Goal: Information Seeking & Learning: Learn about a topic

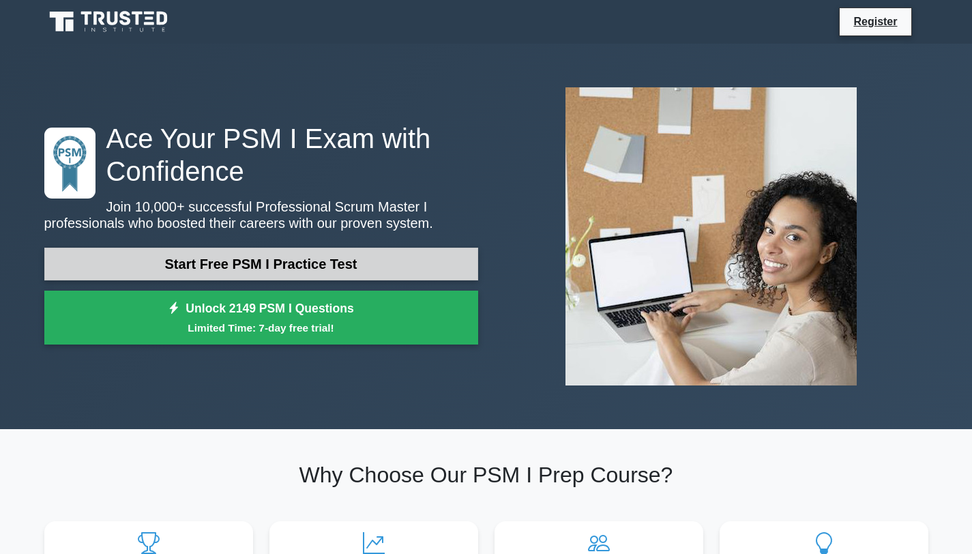
click at [267, 268] on link "Start Free PSM I Practice Test" at bounding box center [261, 264] width 434 height 33
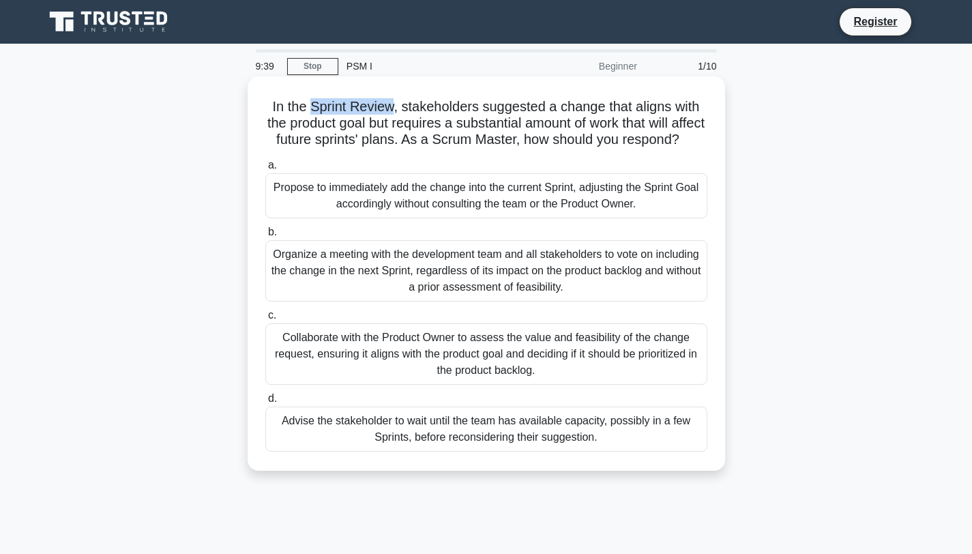
drag, startPoint x: 313, startPoint y: 109, endPoint x: 390, endPoint y: 108, distance: 77.1
click at [390, 108] on h5 "In the Sprint Review, stakeholders suggested a change that aligns with the prod…" at bounding box center [486, 123] width 445 height 50
click at [422, 110] on h5 "In the Sprint Review, stakeholders suggested a change that aligns with the prod…" at bounding box center [486, 123] width 445 height 50
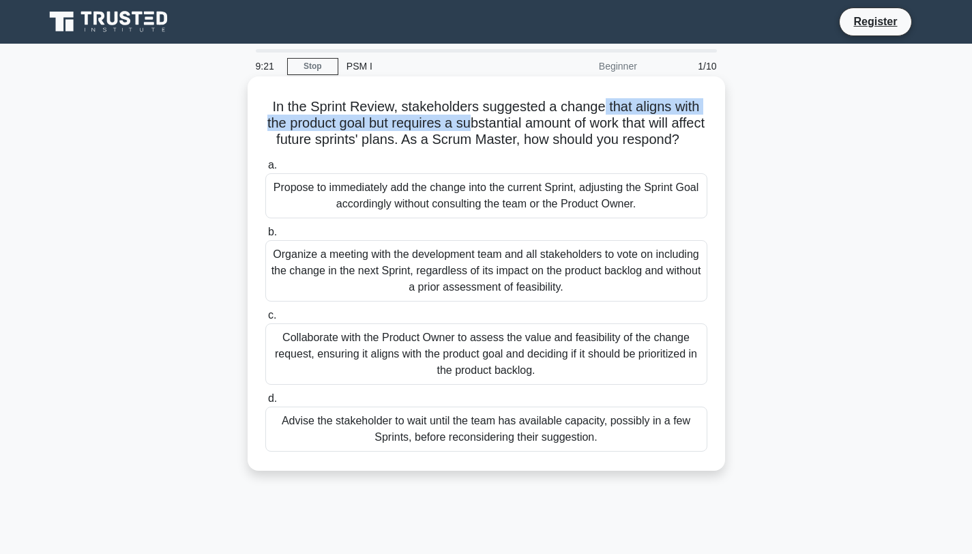
drag, startPoint x: 604, startPoint y: 108, endPoint x: 490, endPoint y: 119, distance: 114.5
click at [490, 119] on h5 "In the Sprint Review, stakeholders suggested a change that aligns with the prod…" at bounding box center [486, 123] width 445 height 50
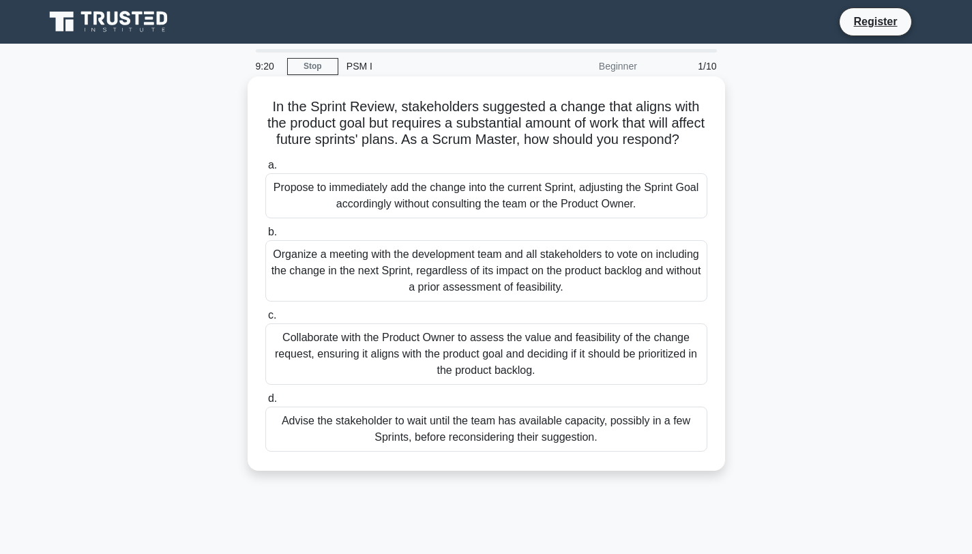
click at [506, 123] on h5 "In the Sprint Review, stakeholders suggested a change that aligns with the prod…" at bounding box center [486, 123] width 445 height 50
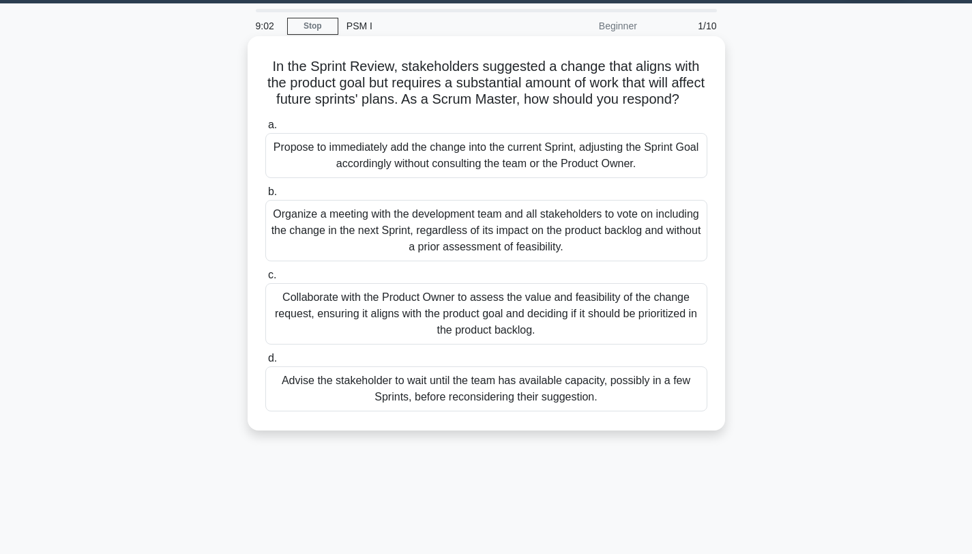
scroll to position [45, 0]
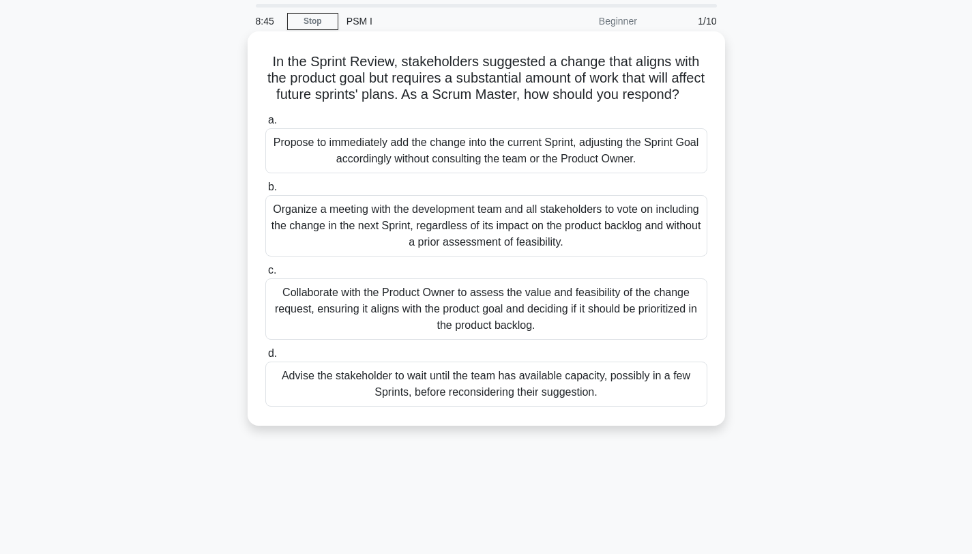
click at [383, 316] on div "Collaborate with the Product Owner to assess the value and feasibility of the c…" at bounding box center [486, 308] width 442 height 61
click at [265, 275] on input "c. Collaborate with the Product Owner to assess the value and feasibility of th…" at bounding box center [265, 270] width 0 height 9
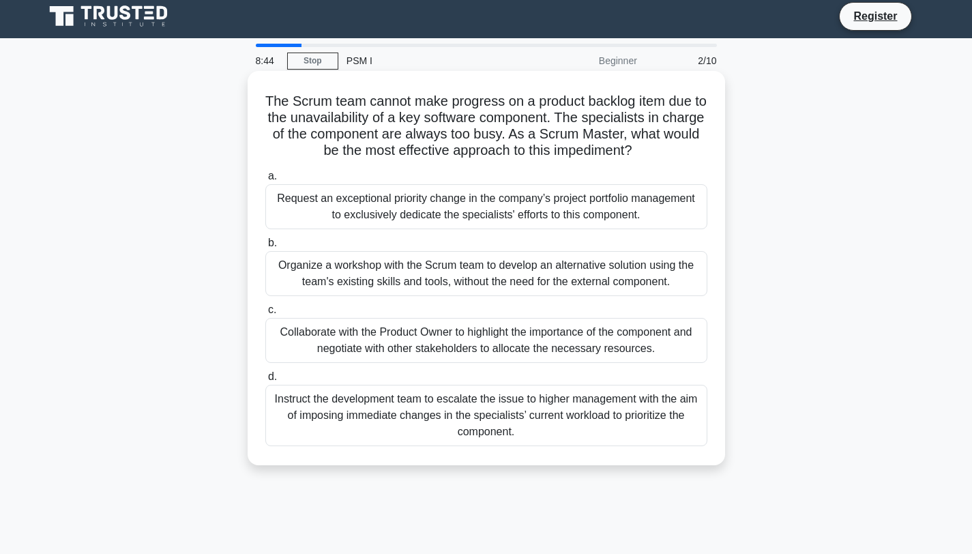
scroll to position [0, 0]
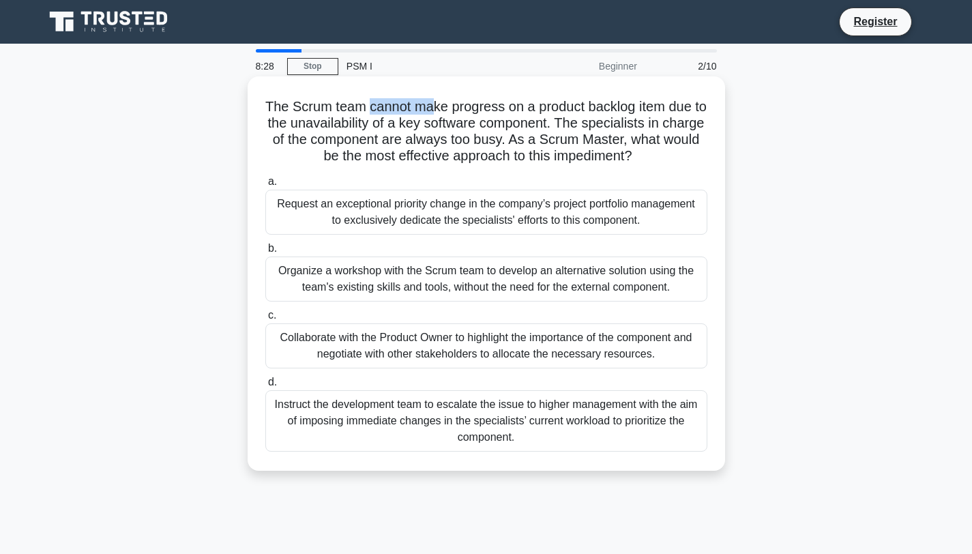
drag, startPoint x: 400, startPoint y: 108, endPoint x: 435, endPoint y: 108, distance: 34.8
click at [435, 108] on h5 "The Scrum team cannot make progress on a product backlog item due to the unavai…" at bounding box center [486, 131] width 445 height 67
drag, startPoint x: 310, startPoint y: 139, endPoint x: 545, endPoint y: 136, distance: 234.7
click at [545, 136] on h5 "The Scrum team cannot make progress on a product backlog item due to the unavai…" at bounding box center [486, 131] width 445 height 67
click at [431, 347] on div "Collaborate with the Product Owner to highlight the importance of the component…" at bounding box center [486, 345] width 442 height 45
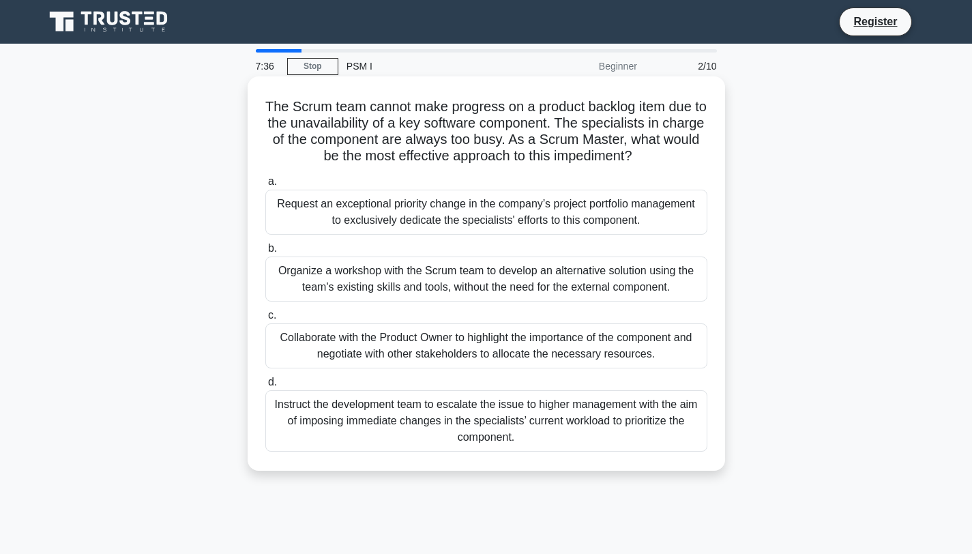
click at [265, 320] on input "c. Collaborate with the Product Owner to highlight the importance of the compon…" at bounding box center [265, 315] width 0 height 9
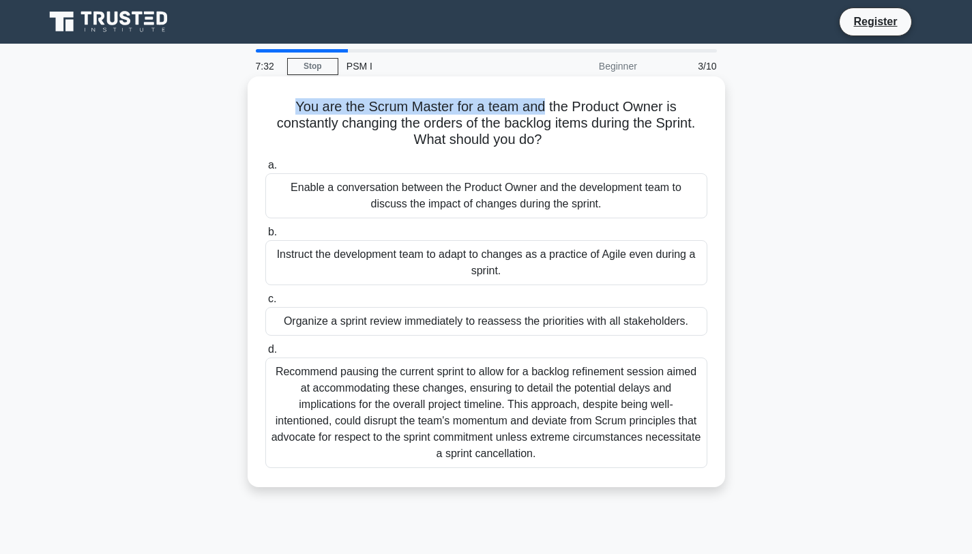
drag, startPoint x: 287, startPoint y: 106, endPoint x: 543, endPoint y: 98, distance: 256.7
click at [543, 98] on h5 "You are the Scrum Master for a team and the Product Owner is constantly changin…" at bounding box center [486, 123] width 445 height 50
click at [617, 96] on div "You are the Scrum Master for a team and the Product Owner is constantly changin…" at bounding box center [486, 282] width 467 height 400
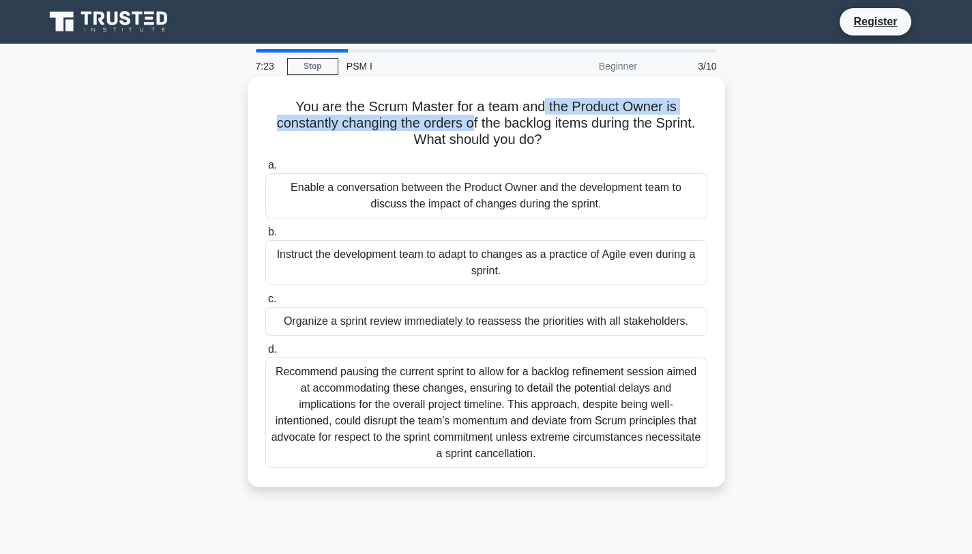
drag, startPoint x: 596, startPoint y: 104, endPoint x: 472, endPoint y: 122, distance: 124.9
click at [472, 122] on h5 "You are the Scrum Master for a team and the Product Owner is constantly changin…" at bounding box center [486, 123] width 445 height 50
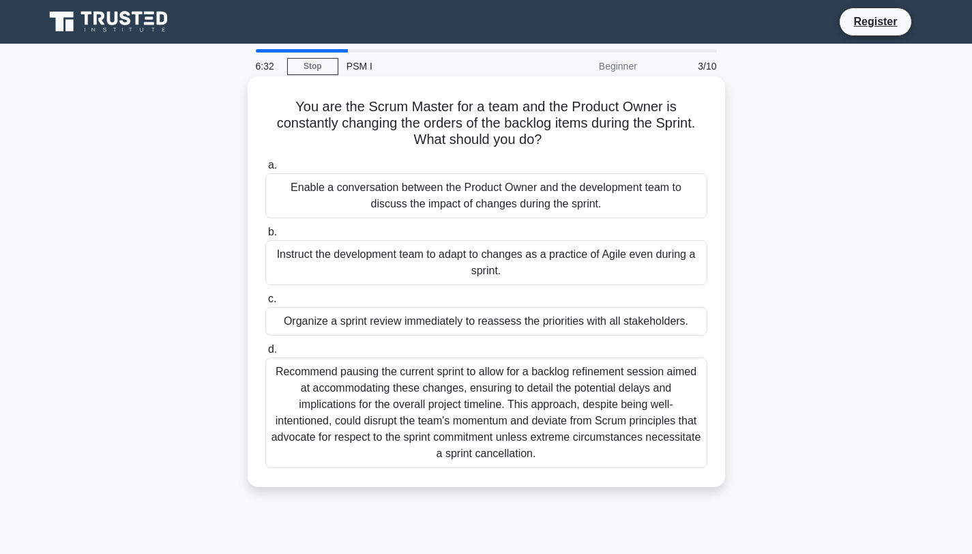
click at [413, 206] on div "Enable a conversation between the Product Owner and the development team to dis…" at bounding box center [486, 195] width 442 height 45
click at [265, 170] on input "a. Enable a conversation between the Product Owner and the development team to …" at bounding box center [265, 165] width 0 height 9
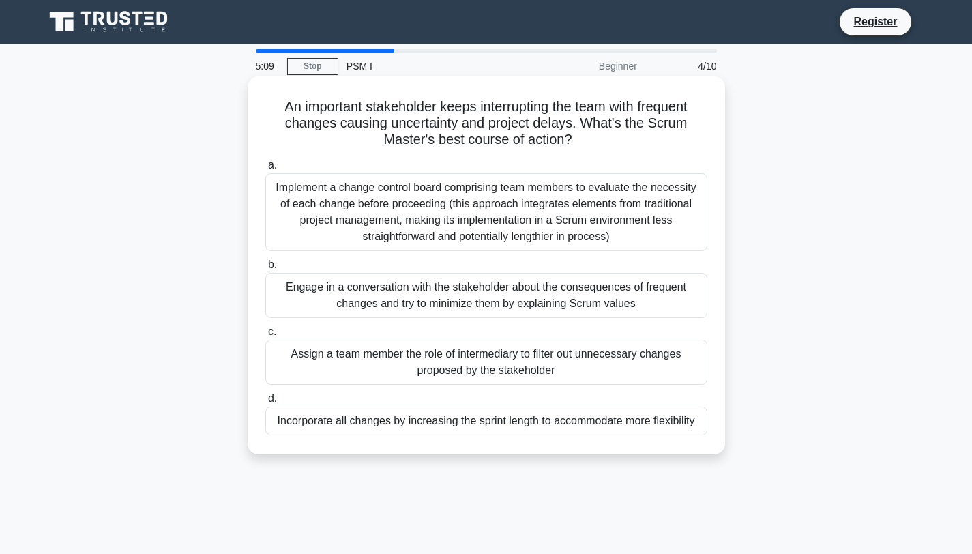
click at [602, 297] on div "Engage in a conversation with the stakeholder about the consequences of frequen…" at bounding box center [486, 295] width 442 height 45
click at [265, 269] on input "b. Engage in a conversation with the stakeholder about the consequences of freq…" at bounding box center [265, 265] width 0 height 9
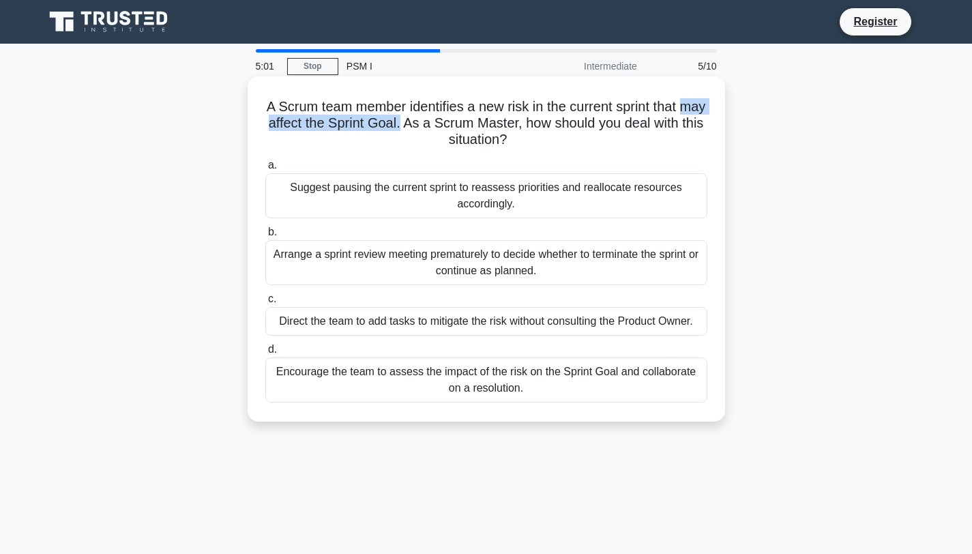
drag, startPoint x: 278, startPoint y: 124, endPoint x: 443, endPoint y: 123, distance: 165.8
click at [443, 123] on h5 "A Scrum team member identifies a new risk in the current sprint that may affect…" at bounding box center [486, 123] width 445 height 50
click at [446, 125] on h5 "A Scrum team member identifies a new risk in the current sprint that may affect…" at bounding box center [486, 123] width 445 height 50
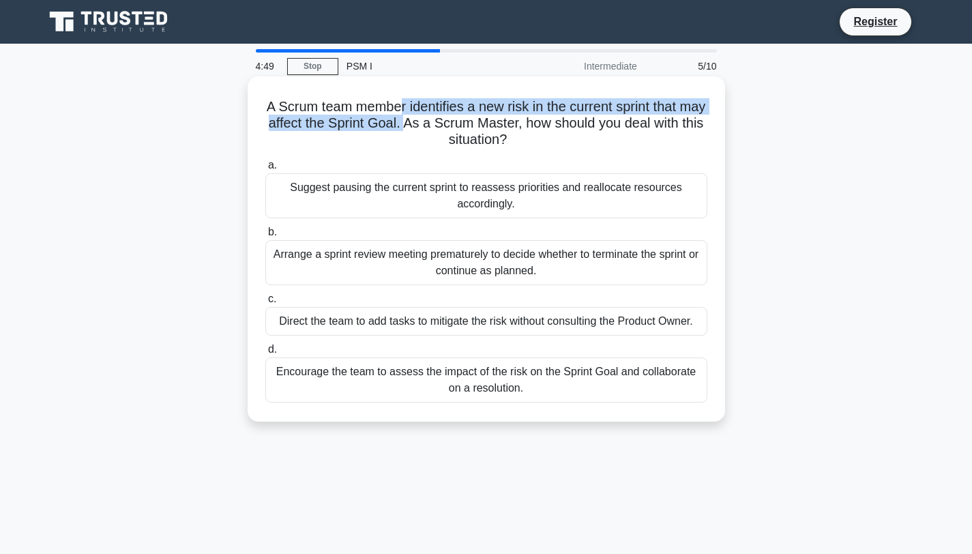
drag, startPoint x: 419, startPoint y: 105, endPoint x: 445, endPoint y: 126, distance: 33.5
click at [445, 126] on h5 "A Scrum team member identifies a new risk in the current sprint that may affect…" at bounding box center [486, 123] width 445 height 50
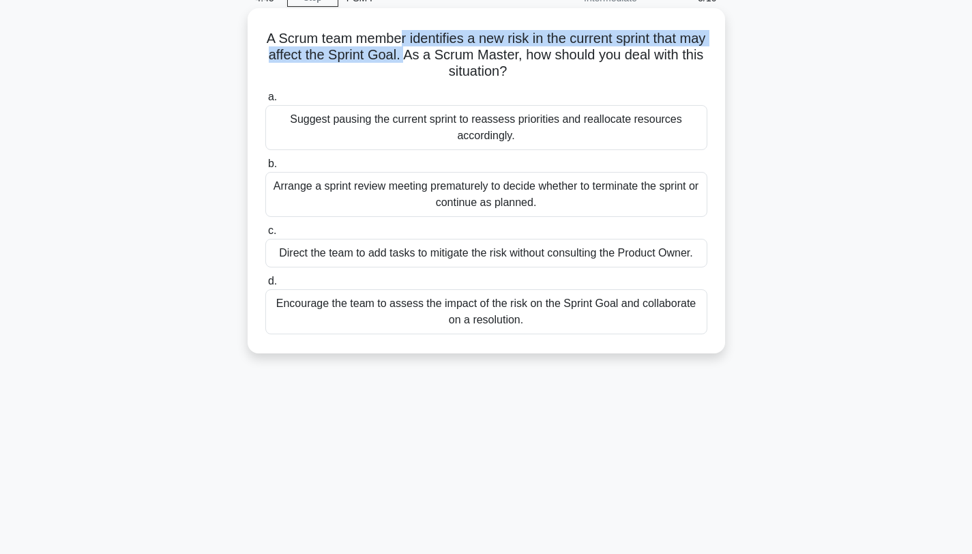
scroll to position [45, 0]
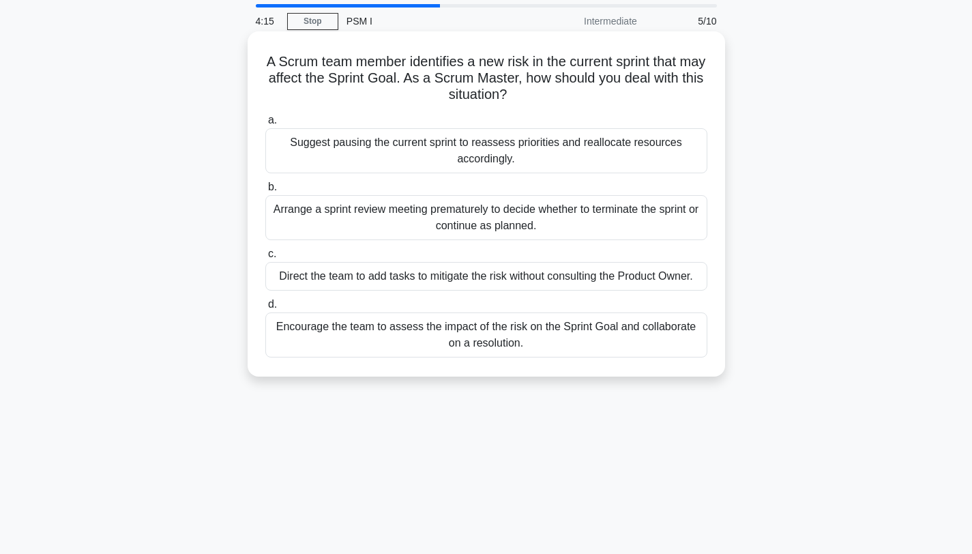
click at [542, 77] on h5 "A Scrum team member identifies a new risk in the current sprint that may affect…" at bounding box center [486, 78] width 445 height 50
click at [473, 224] on div "Arrange a sprint review meeting prematurely to decide whether to terminate the …" at bounding box center [486, 217] width 442 height 45
click at [265, 192] on input "b. Arrange a sprint review meeting prematurely to decide whether to terminate t…" at bounding box center [265, 187] width 0 height 9
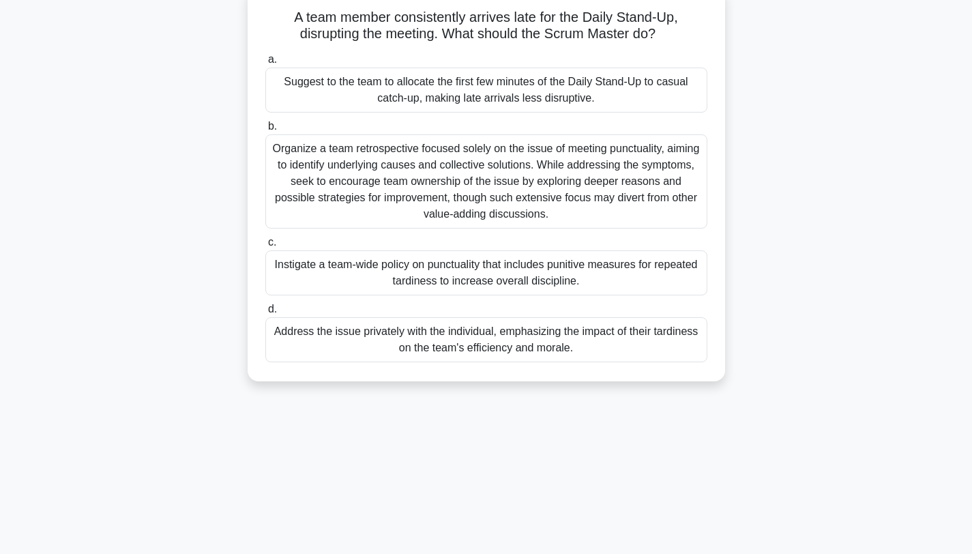
scroll to position [91, 0]
click at [366, 170] on div "Organize a team retrospective focused solely on the issue of meeting punctualit…" at bounding box center [486, 180] width 442 height 94
click at [265, 130] on input "b. Organize a team retrospective focused solely on the issue of meeting punctua…" at bounding box center [265, 125] width 0 height 9
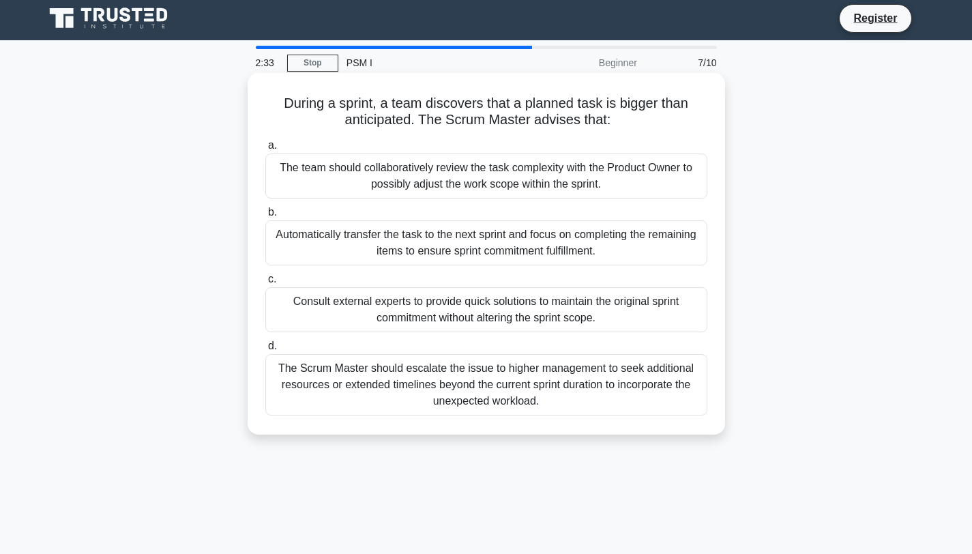
scroll to position [0, 0]
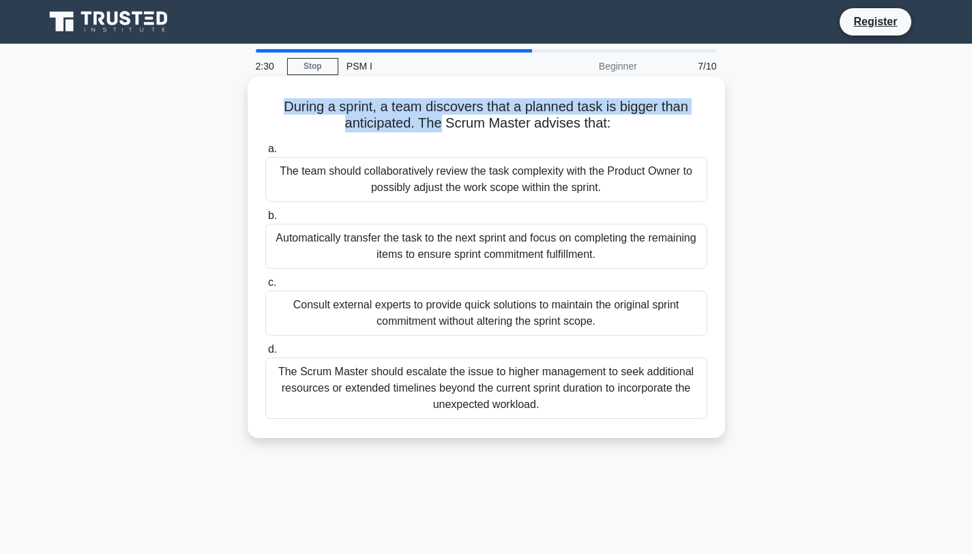
drag, startPoint x: 267, startPoint y: 113, endPoint x: 439, endPoint y: 119, distance: 172.7
click at [439, 119] on h5 "During a sprint, a team discovers that a planned task is bigger than anticipate…" at bounding box center [486, 115] width 445 height 34
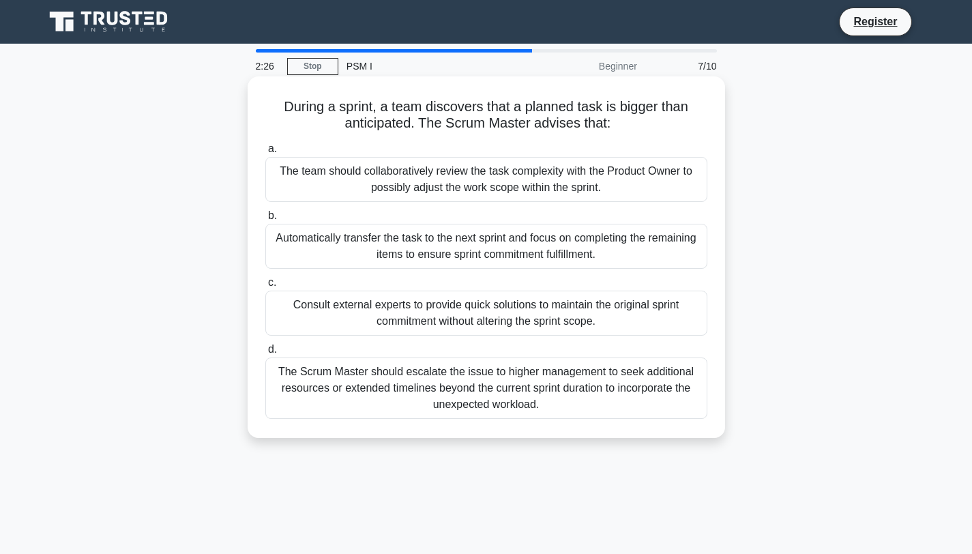
drag, startPoint x: 615, startPoint y: 126, endPoint x: 272, endPoint y: 102, distance: 343.4
click at [272, 102] on h5 "During a sprint, a team discovers that a planned task is bigger than anticipate…" at bounding box center [486, 115] width 445 height 34
click at [276, 123] on h5 "During a sprint, a team discovers that a planned task is bigger than anticipate…" at bounding box center [486, 115] width 445 height 34
click at [593, 184] on div "The team should collaboratively review the task complexity with the Product Own…" at bounding box center [486, 179] width 442 height 45
click at [265, 154] on input "a. The team should collaboratively review the task complexity with the Product …" at bounding box center [265, 149] width 0 height 9
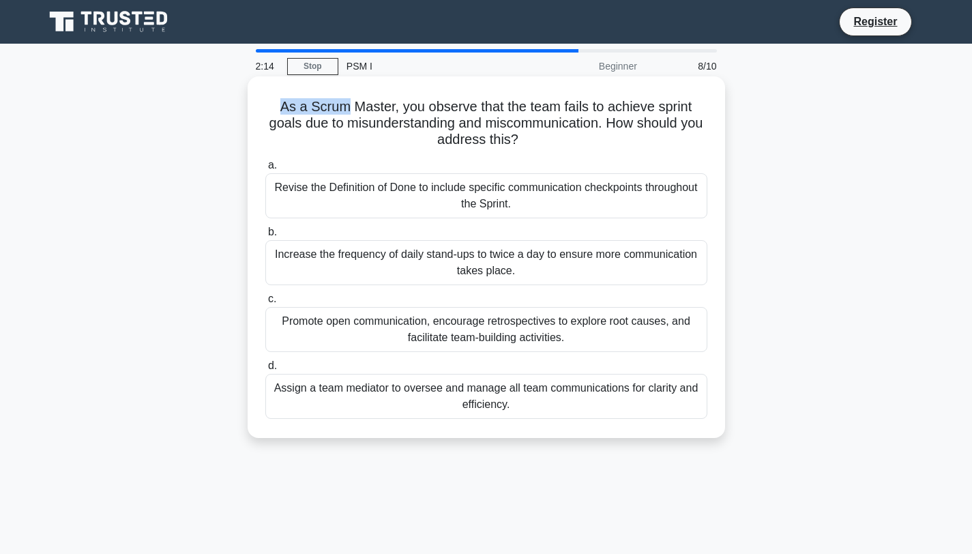
drag, startPoint x: 276, startPoint y: 106, endPoint x: 345, endPoint y: 113, distance: 70.0
click at [345, 113] on h5 "As a Scrum Master, you observe that the team fails to achieve sprint goals due …" at bounding box center [486, 123] width 445 height 50
click at [384, 111] on h5 "As a Scrum Master, you observe that the team fails to achieve sprint goals due …" at bounding box center [486, 123] width 445 height 50
click at [385, 197] on div "Revise the Definition of Done to include specific communication checkpoints thr…" at bounding box center [486, 195] width 442 height 45
click at [265, 170] on input "a. Revise the Definition of Done to include specific communication checkpoints …" at bounding box center [265, 165] width 0 height 9
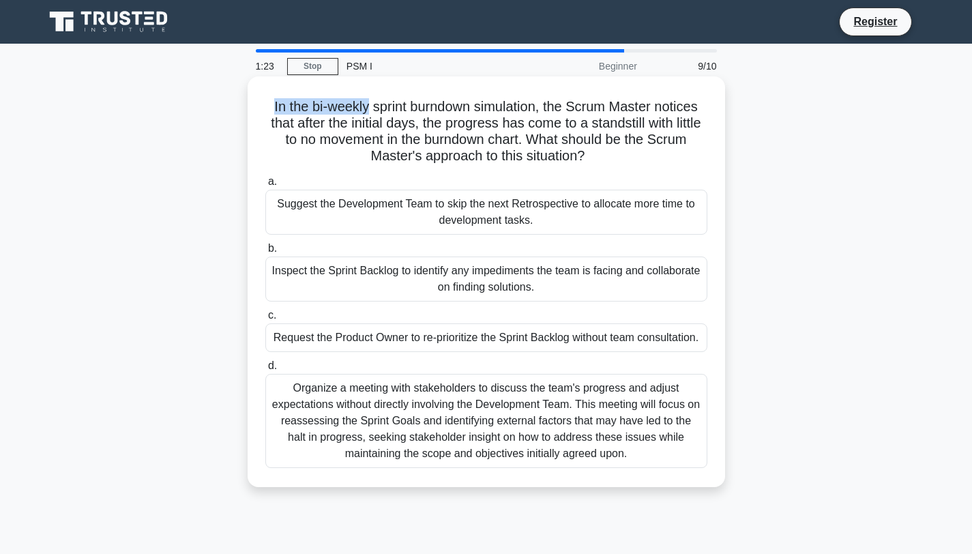
drag, startPoint x: 314, startPoint y: 105, endPoint x: 365, endPoint y: 102, distance: 51.3
click at [365, 102] on div "In the bi-weekly sprint burndown simulation, the Scrum Master notices that afte…" at bounding box center [486, 282] width 467 height 400
click at [458, 155] on h5 "In the bi-weekly sprint burndown simulation, the Scrum Master notices that afte…" at bounding box center [486, 131] width 445 height 67
click at [364, 276] on div "Inspect the Sprint Backlog to identify any impediments the team is facing and c…" at bounding box center [486, 279] width 442 height 45
click at [265, 253] on input "b. Inspect the Sprint Backlog to identify any impediments the team is facing an…" at bounding box center [265, 248] width 0 height 9
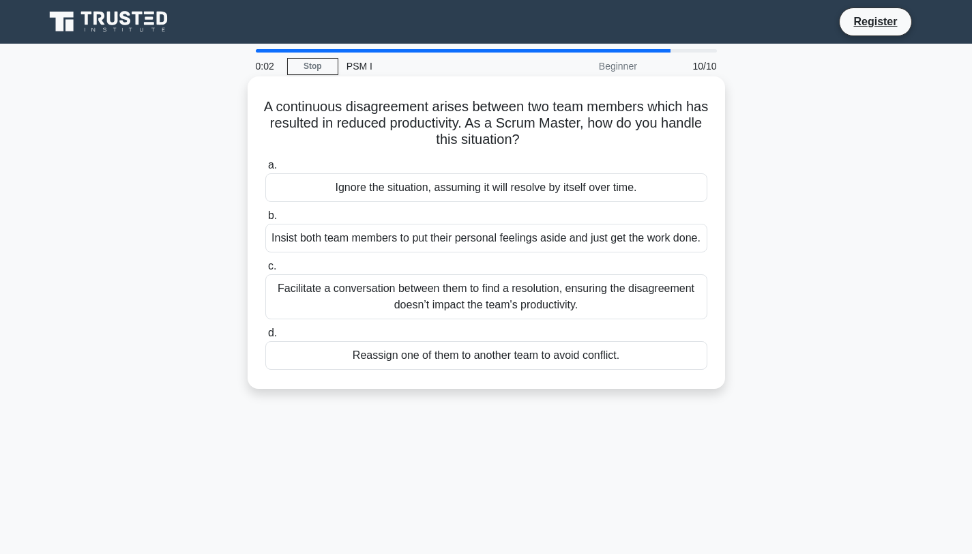
click at [364, 319] on div "Facilitate a conversation between them to find a resolution, ensuring the disag…" at bounding box center [486, 296] width 442 height 45
click at [265, 271] on input "c. Facilitate a conversation between them to find a resolution, ensuring the di…" at bounding box center [265, 266] width 0 height 9
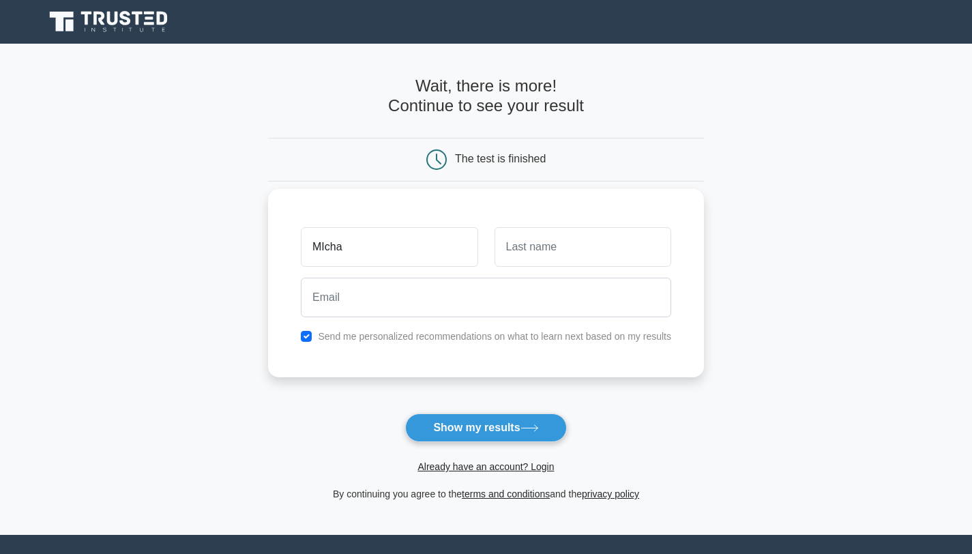
type input "[PERSON_NAME]"
click at [570, 251] on input "text" at bounding box center [583, 247] width 177 height 40
type input ";"
type input "Redcliff"
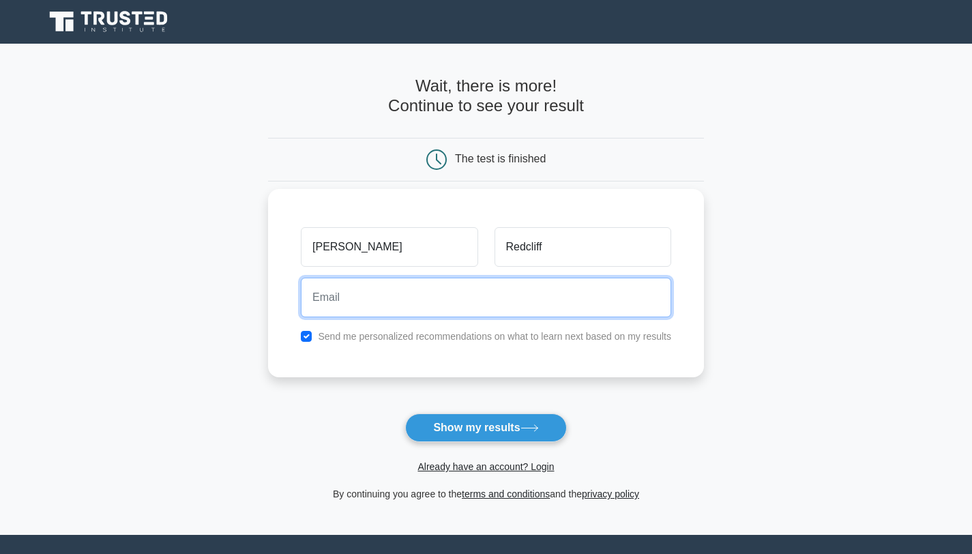
click at [504, 297] on input "email" at bounding box center [486, 298] width 370 height 40
type input "mnmargaritka@gmail.com"
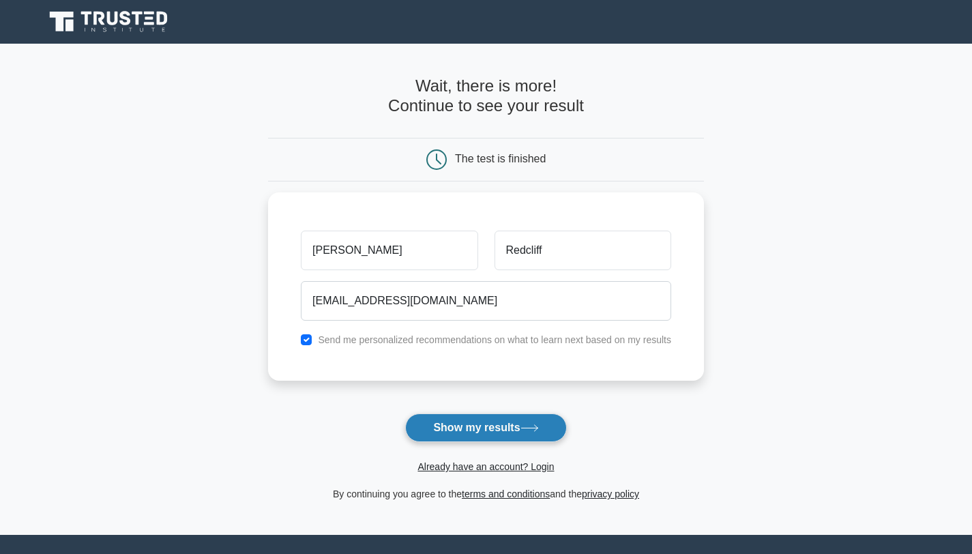
click at [468, 426] on button "Show my results" at bounding box center [485, 427] width 161 height 29
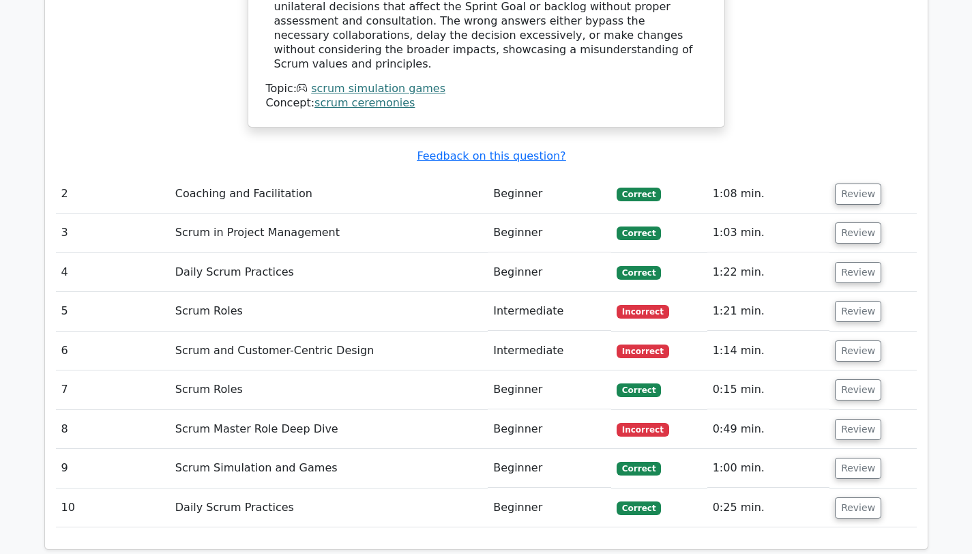
scroll to position [1751, 0]
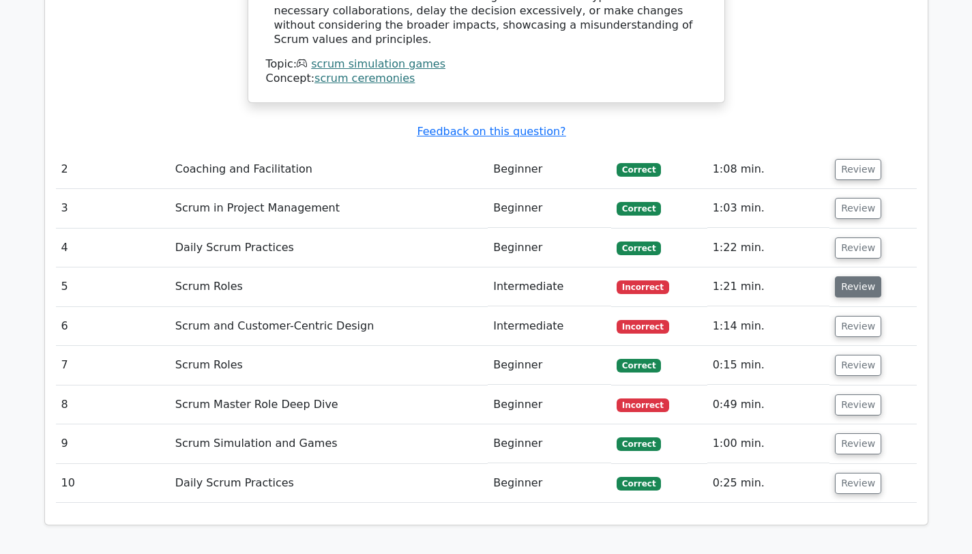
click at [856, 276] on button "Review" at bounding box center [858, 286] width 46 height 21
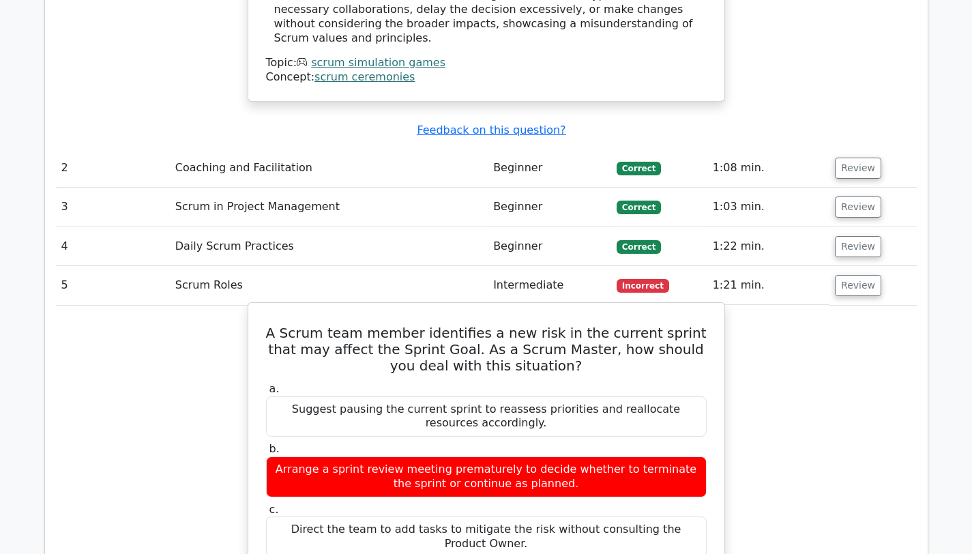
scroll to position [1774, 0]
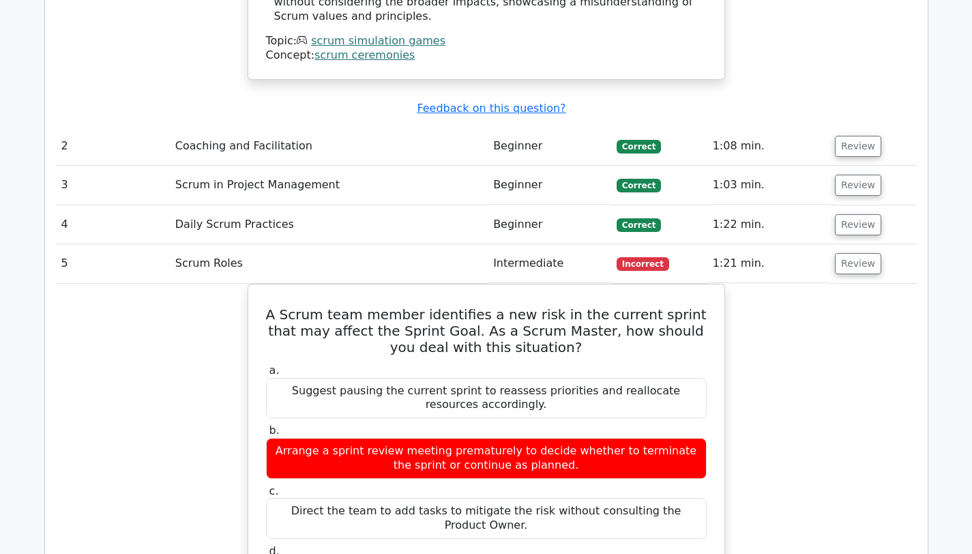
click at [763, 284] on div "A Scrum team member identifies a new risk in the current sprint that may affect…" at bounding box center [486, 554] width 861 height 540
drag, startPoint x: 201, startPoint y: 200, endPoint x: 371, endPoint y: 210, distance: 170.9
click at [201, 244] on td "Scrum Roles" at bounding box center [329, 263] width 318 height 39
click at [858, 253] on button "Review" at bounding box center [858, 263] width 46 height 21
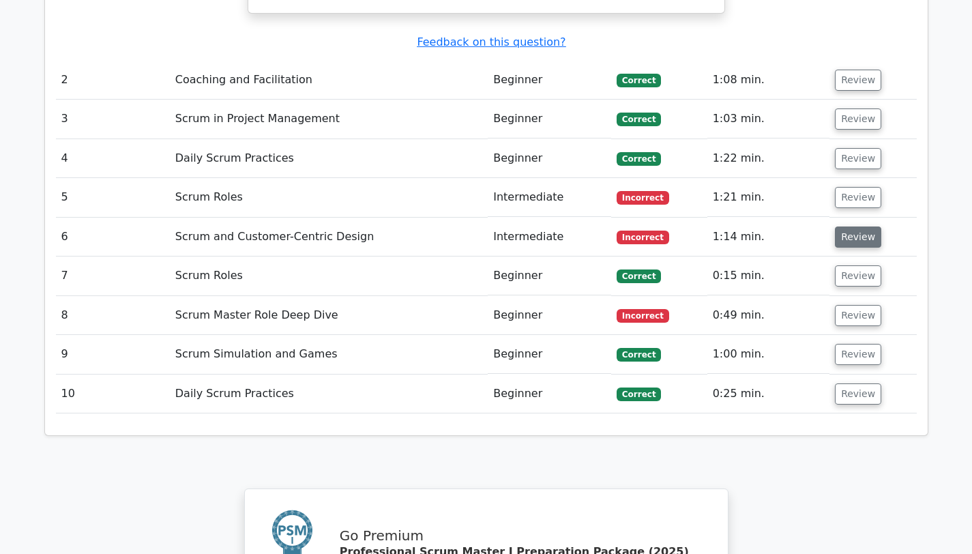
scroll to position [1842, 0]
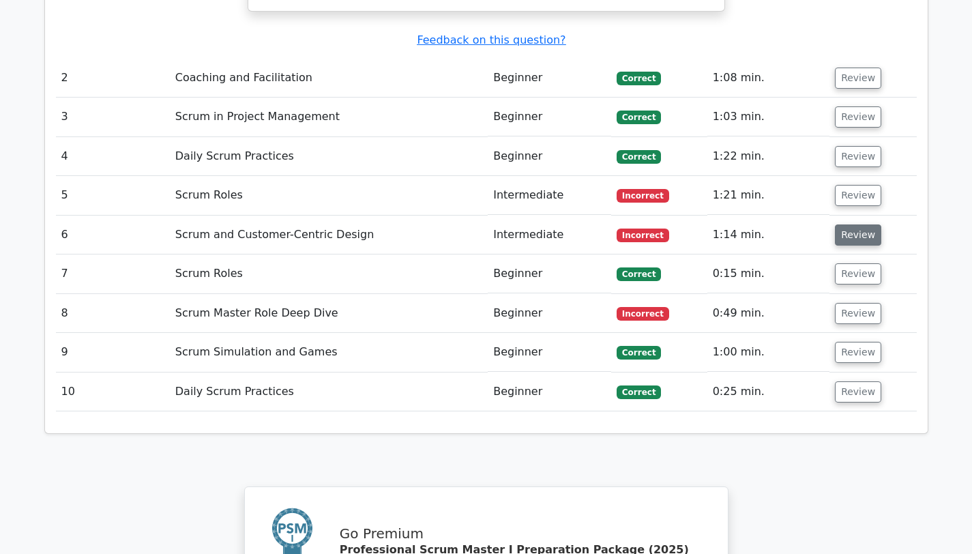
click at [848, 224] on button "Review" at bounding box center [858, 234] width 46 height 21
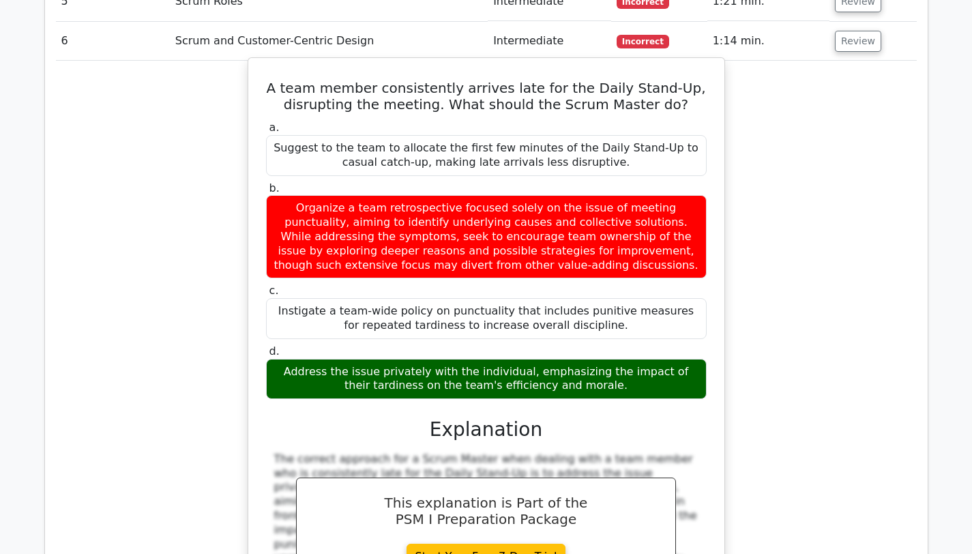
scroll to position [2047, 0]
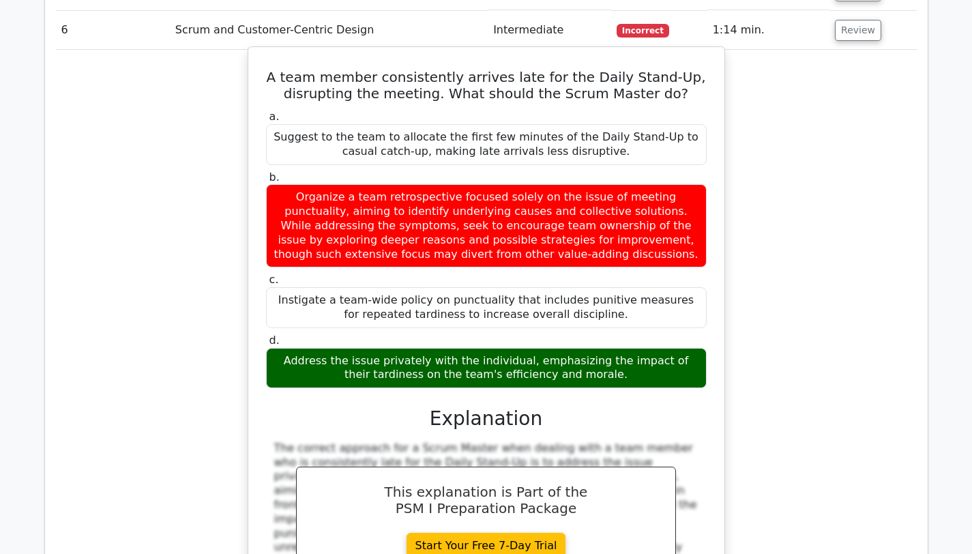
drag, startPoint x: 396, startPoint y: 298, endPoint x: 624, endPoint y: 312, distance: 227.6
click at [624, 348] on div "Address the issue privately with the individual, emphasizing the impact of thei…" at bounding box center [486, 368] width 441 height 41
click at [623, 348] on div "Address the issue privately with the individual, emphasizing the impact of thei…" at bounding box center [486, 368] width 441 height 41
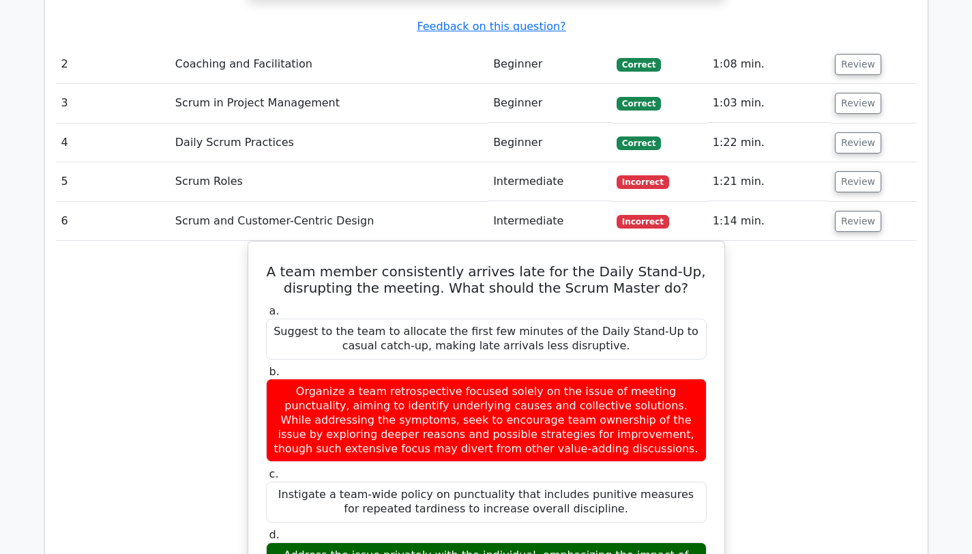
scroll to position [1796, 0]
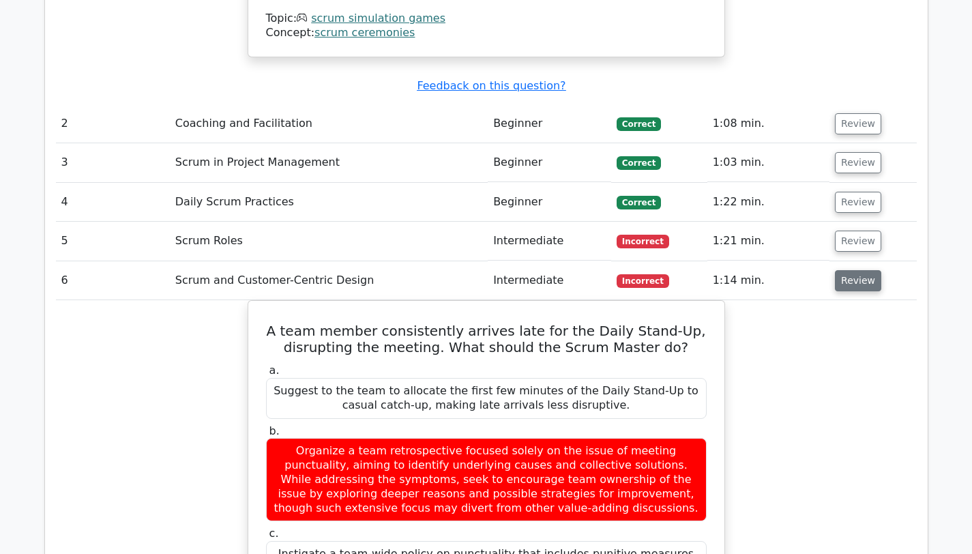
click at [864, 270] on button "Review" at bounding box center [858, 280] width 46 height 21
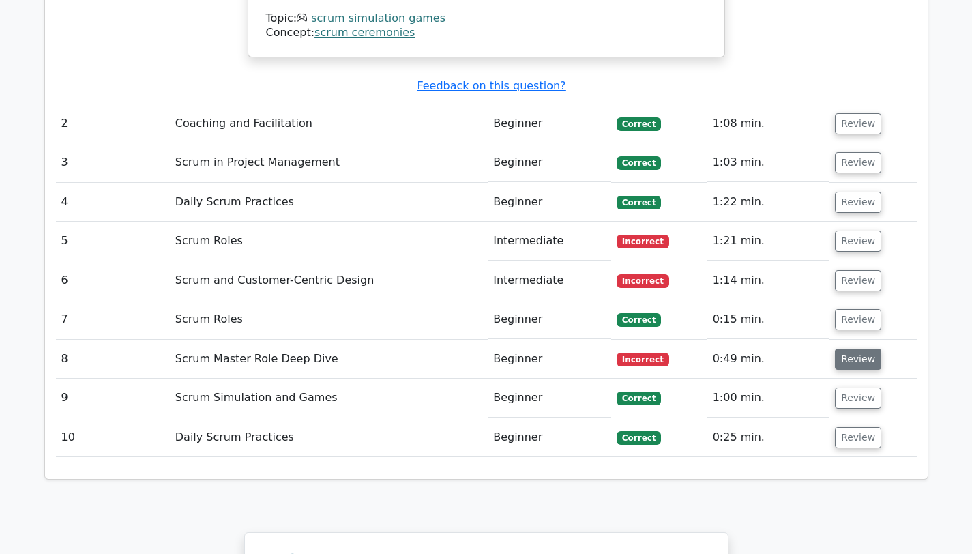
click at [847, 349] on button "Review" at bounding box center [858, 359] width 46 height 21
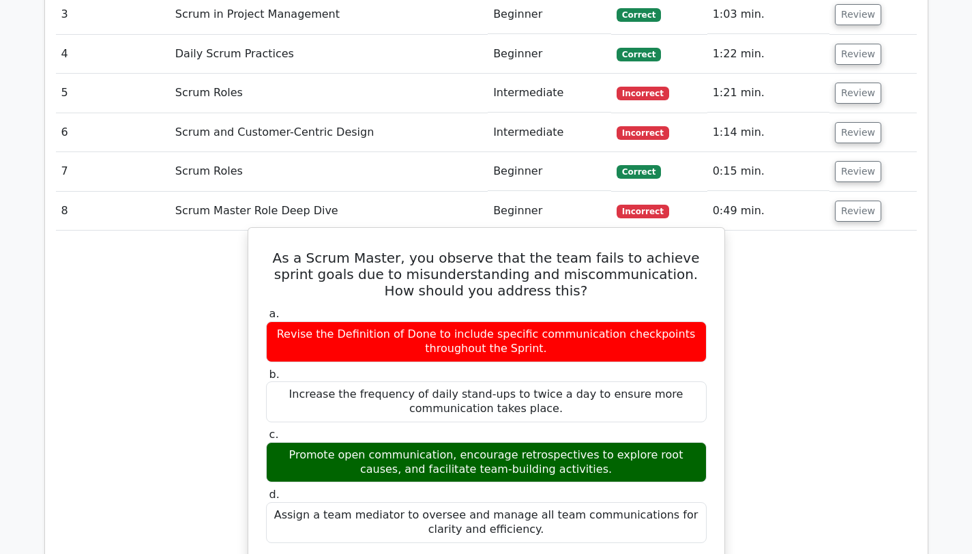
scroll to position [1955, 0]
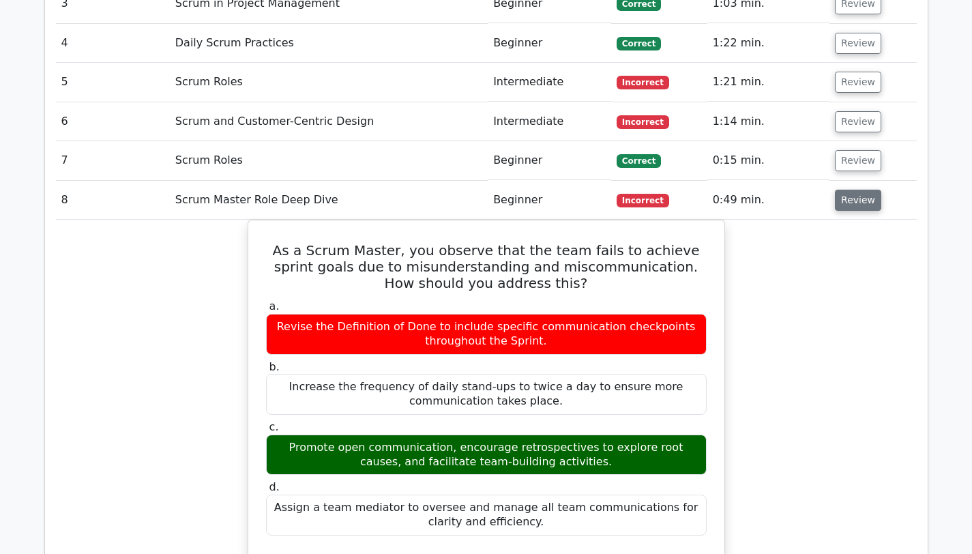
click at [849, 190] on button "Review" at bounding box center [858, 200] width 46 height 21
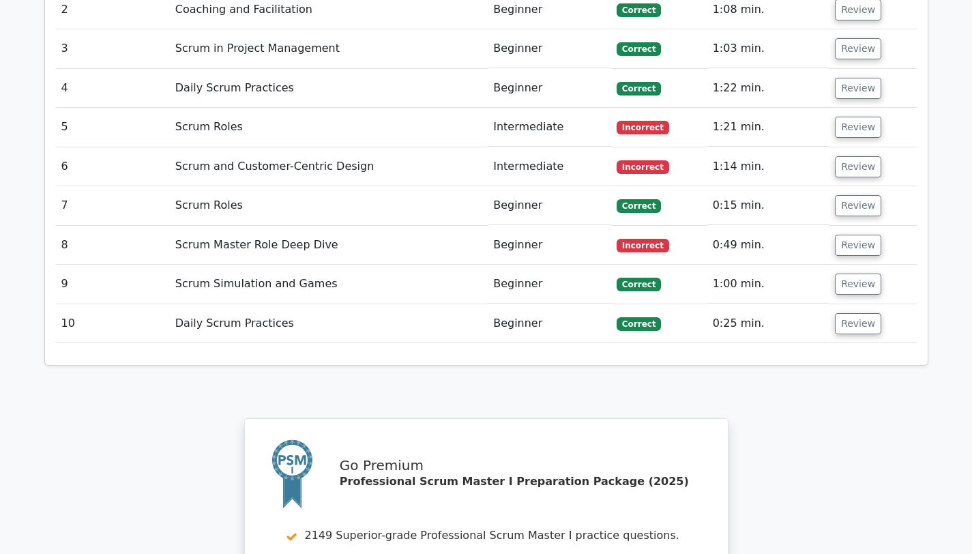
scroll to position [1910, 0]
click at [845, 313] on button "Review" at bounding box center [858, 323] width 46 height 21
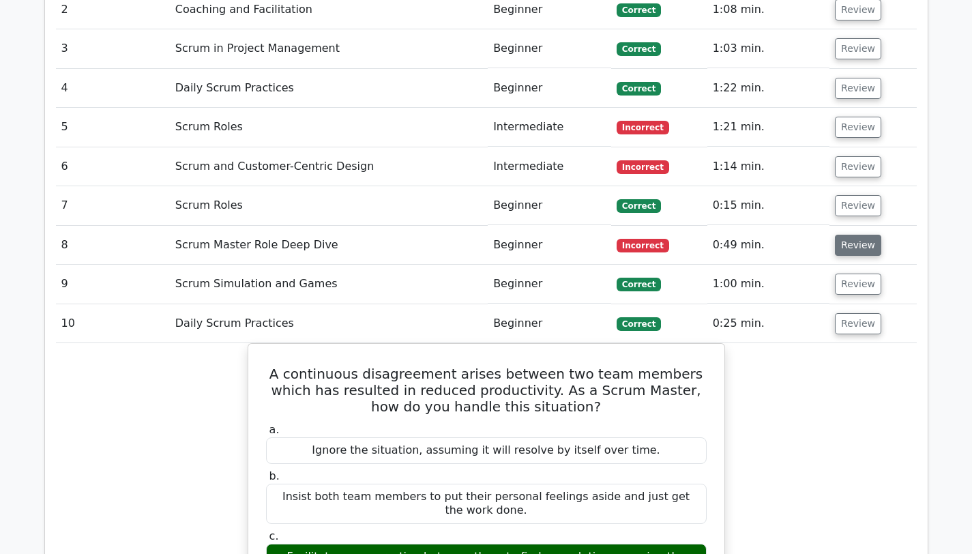
drag, startPoint x: 869, startPoint y: 171, endPoint x: 853, endPoint y: 173, distance: 15.9
click at [857, 226] on td "Review" at bounding box center [873, 245] width 87 height 39
click at [852, 235] on button "Review" at bounding box center [858, 245] width 46 height 21
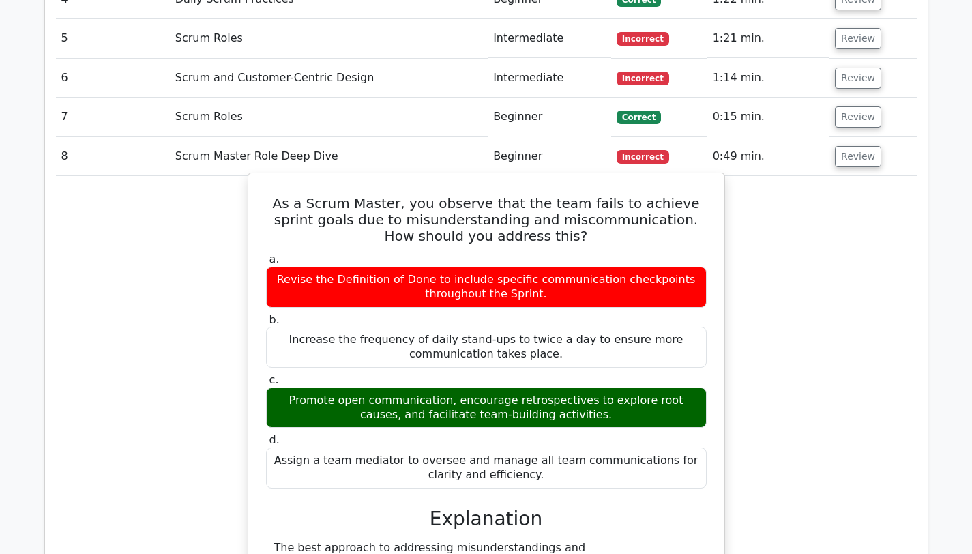
scroll to position [2001, 0]
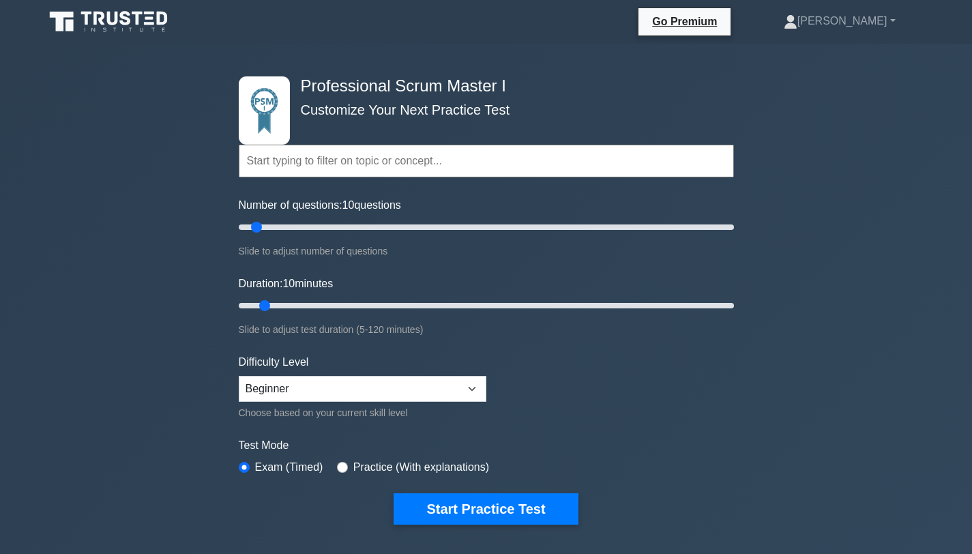
click at [108, 25] on icon at bounding box center [109, 22] width 131 height 26
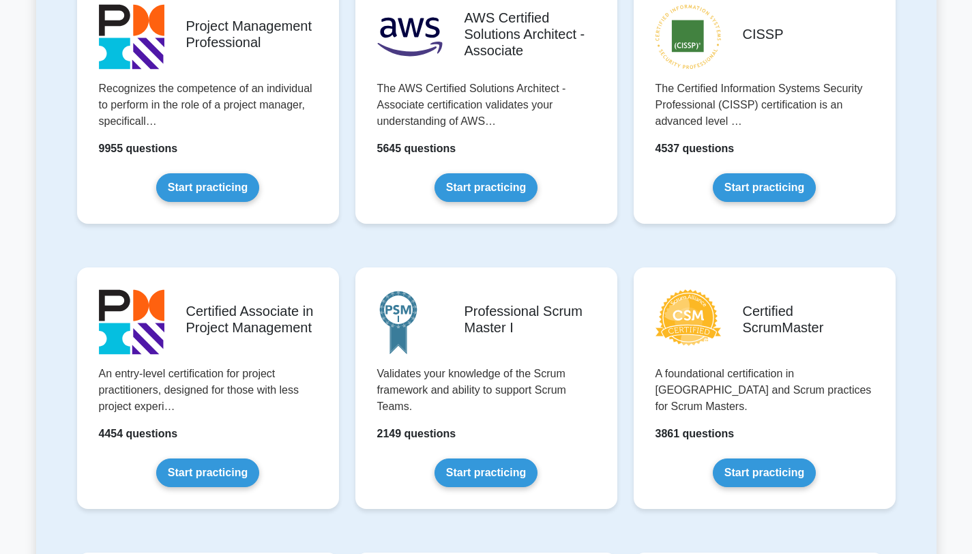
scroll to position [364, 0]
